Goal: Find contact information: Find contact information

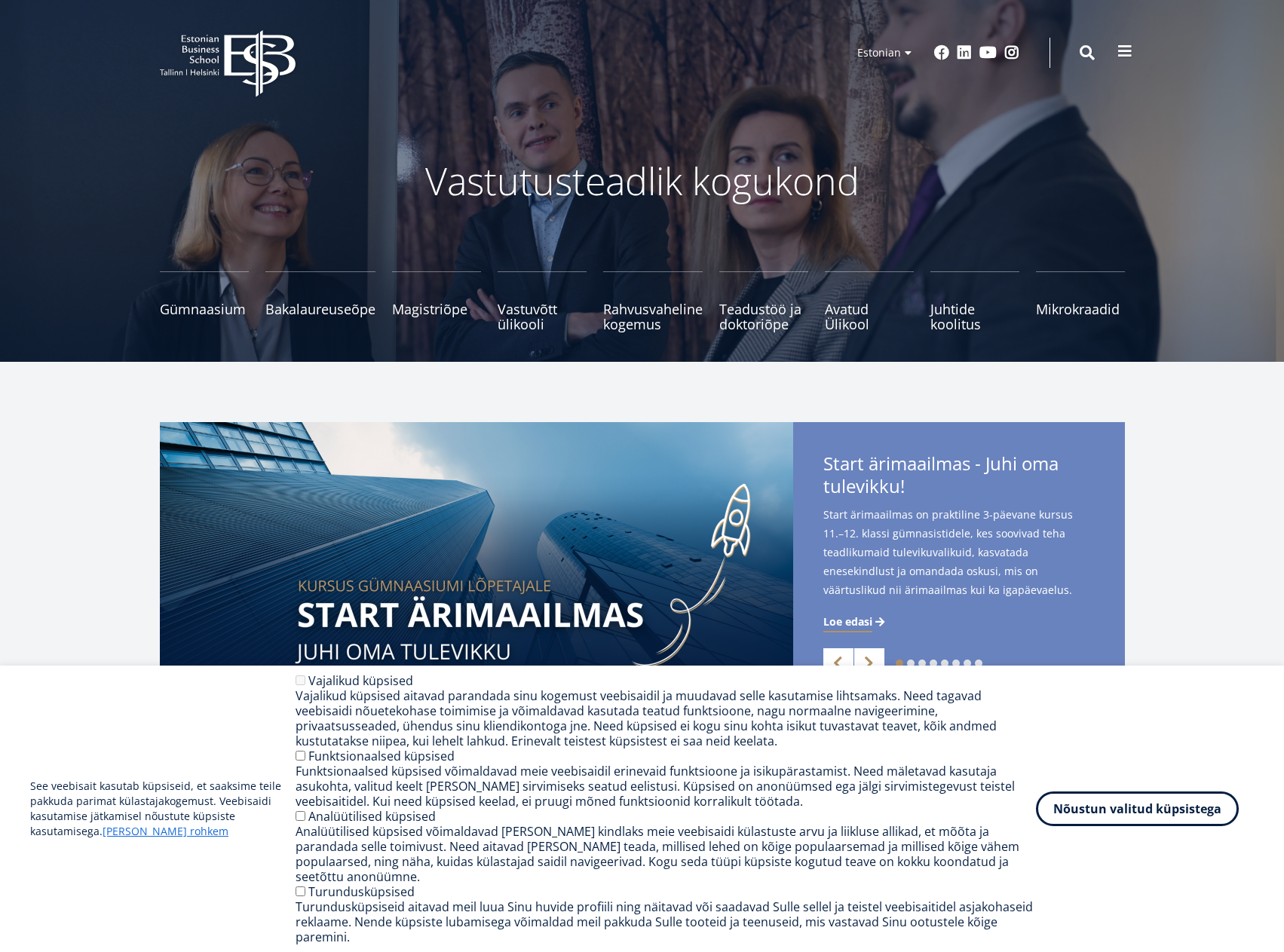
click at [1127, 55] on span at bounding box center [1125, 51] width 15 height 15
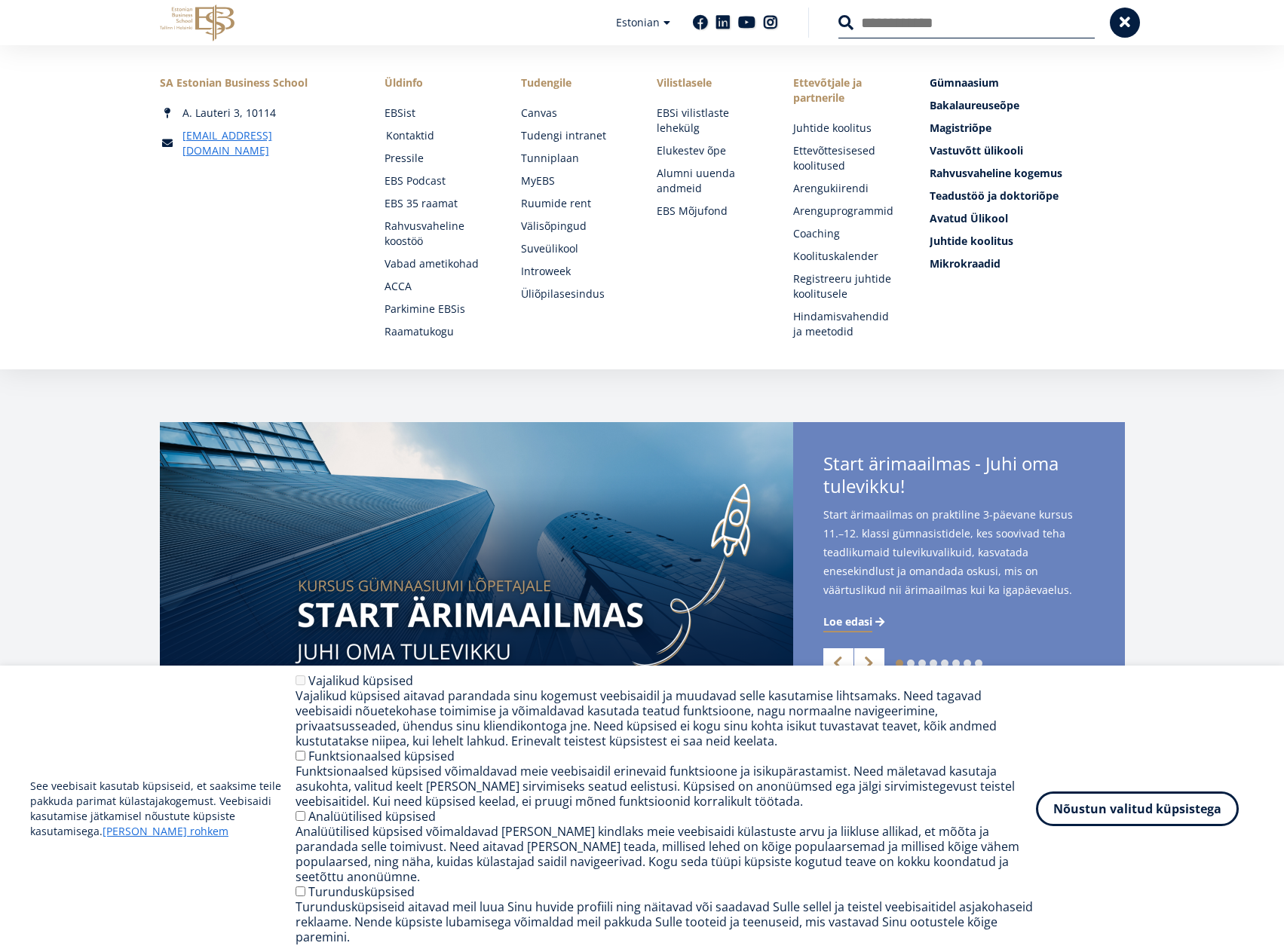
click at [414, 131] on link "Kontaktid" at bounding box center [439, 136] width 106 height 15
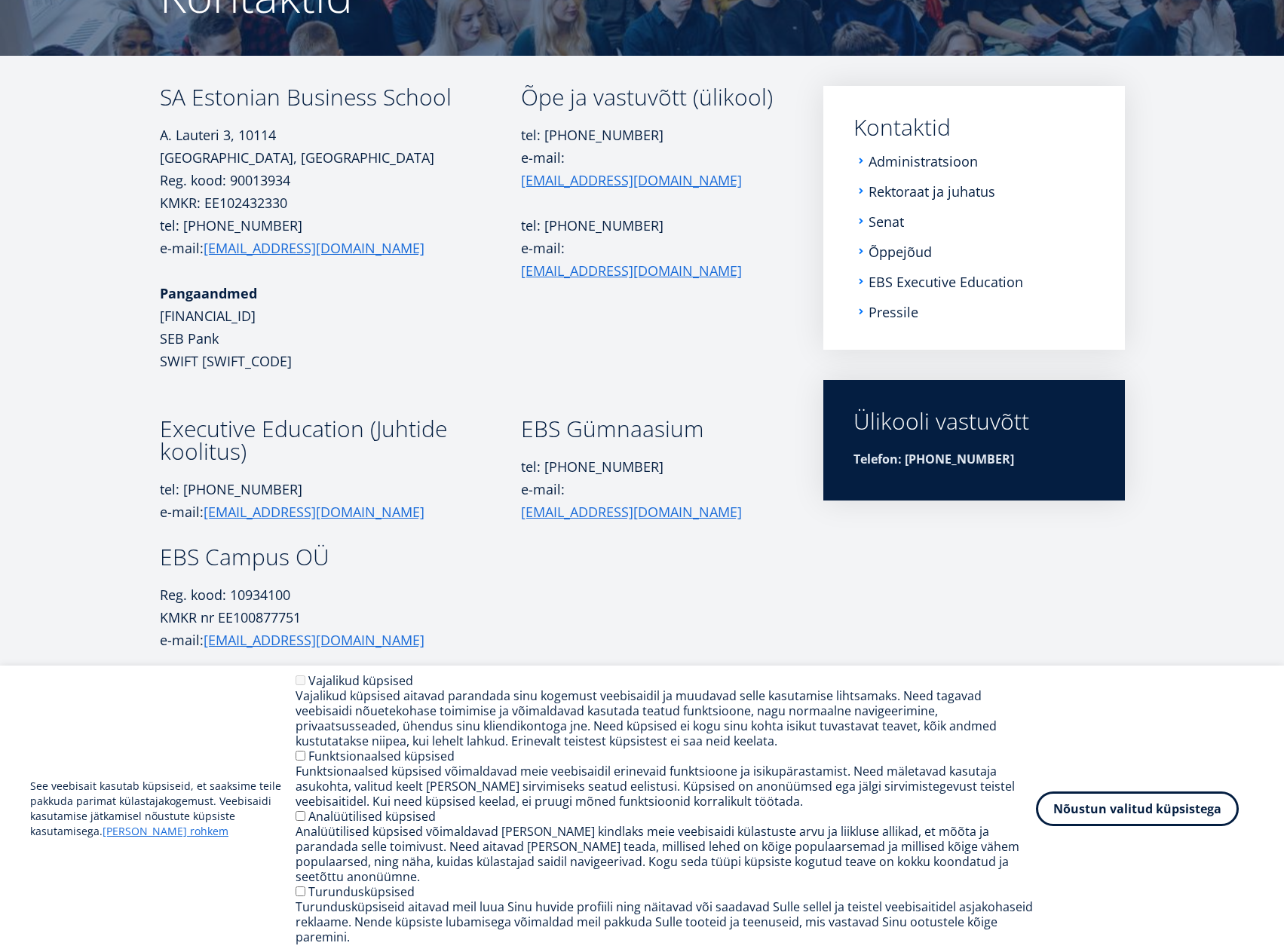
scroll to position [181, 0]
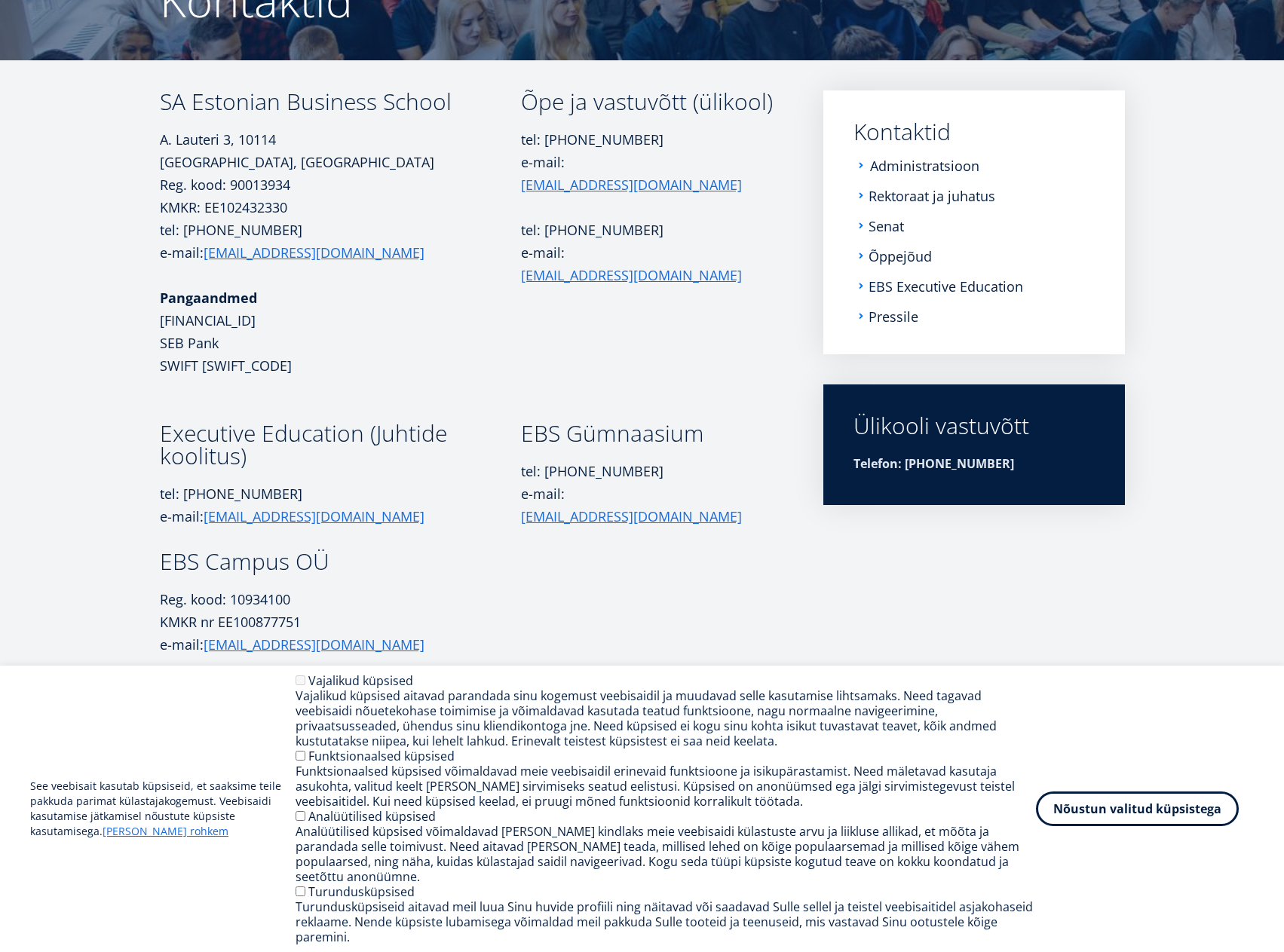
click at [918, 169] on link "Administratsioon" at bounding box center [925, 165] width 109 height 15
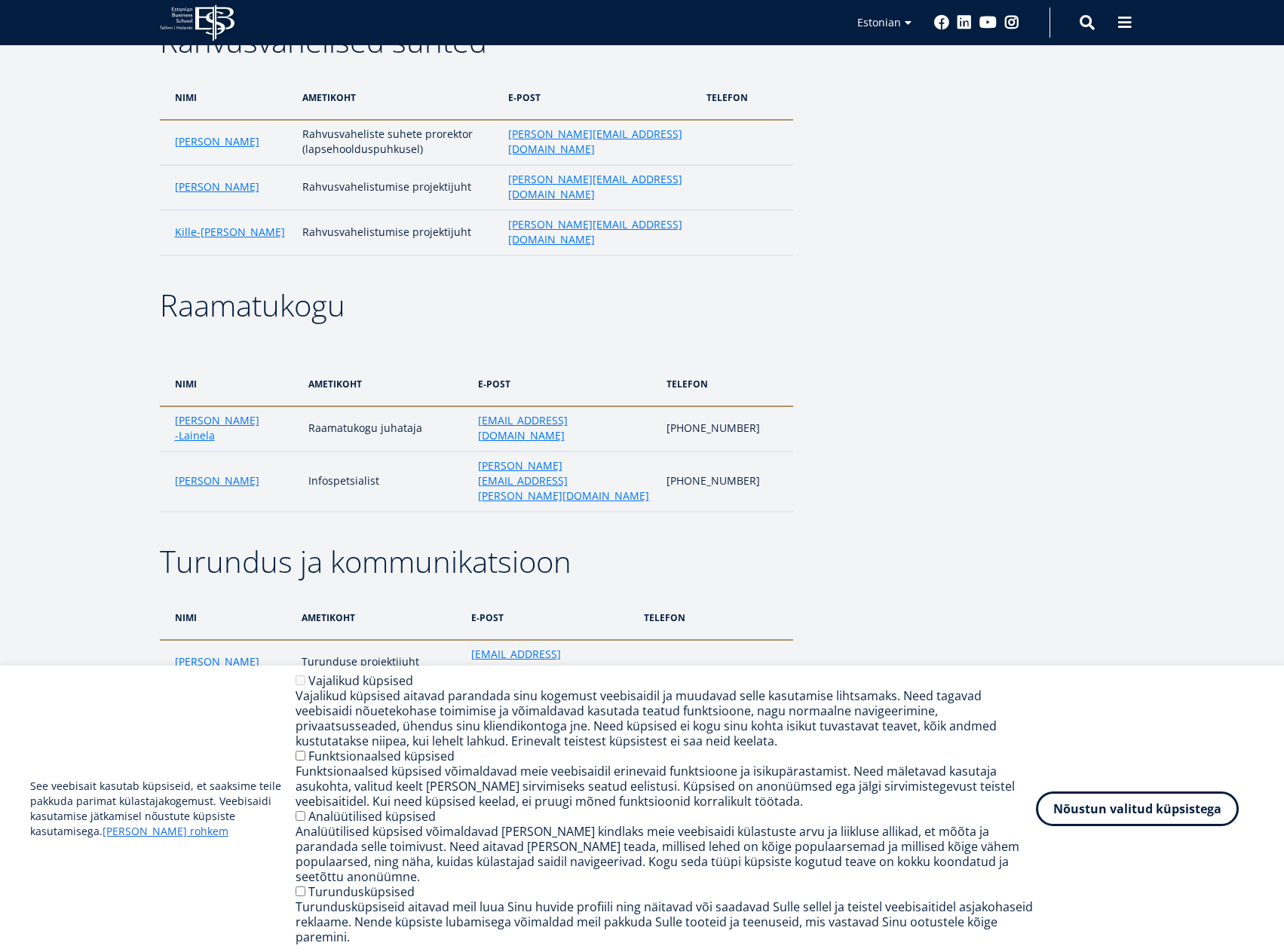
scroll to position [2403, 0]
